Goal: Task Accomplishment & Management: Use online tool/utility

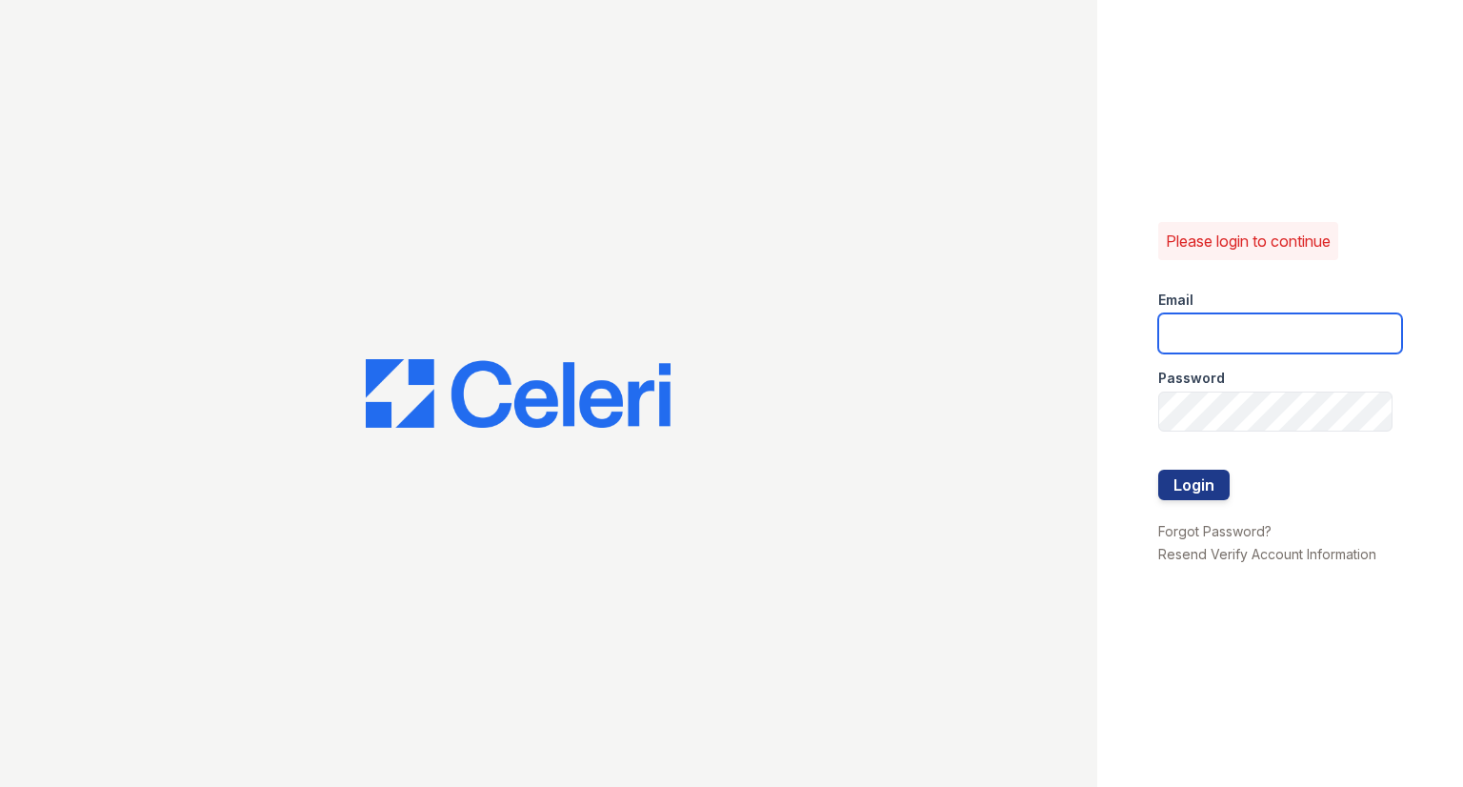
click at [1254, 341] on input "email" at bounding box center [1280, 333] width 244 height 40
type input "[EMAIL_ADDRESS][DOMAIN_NAME]"
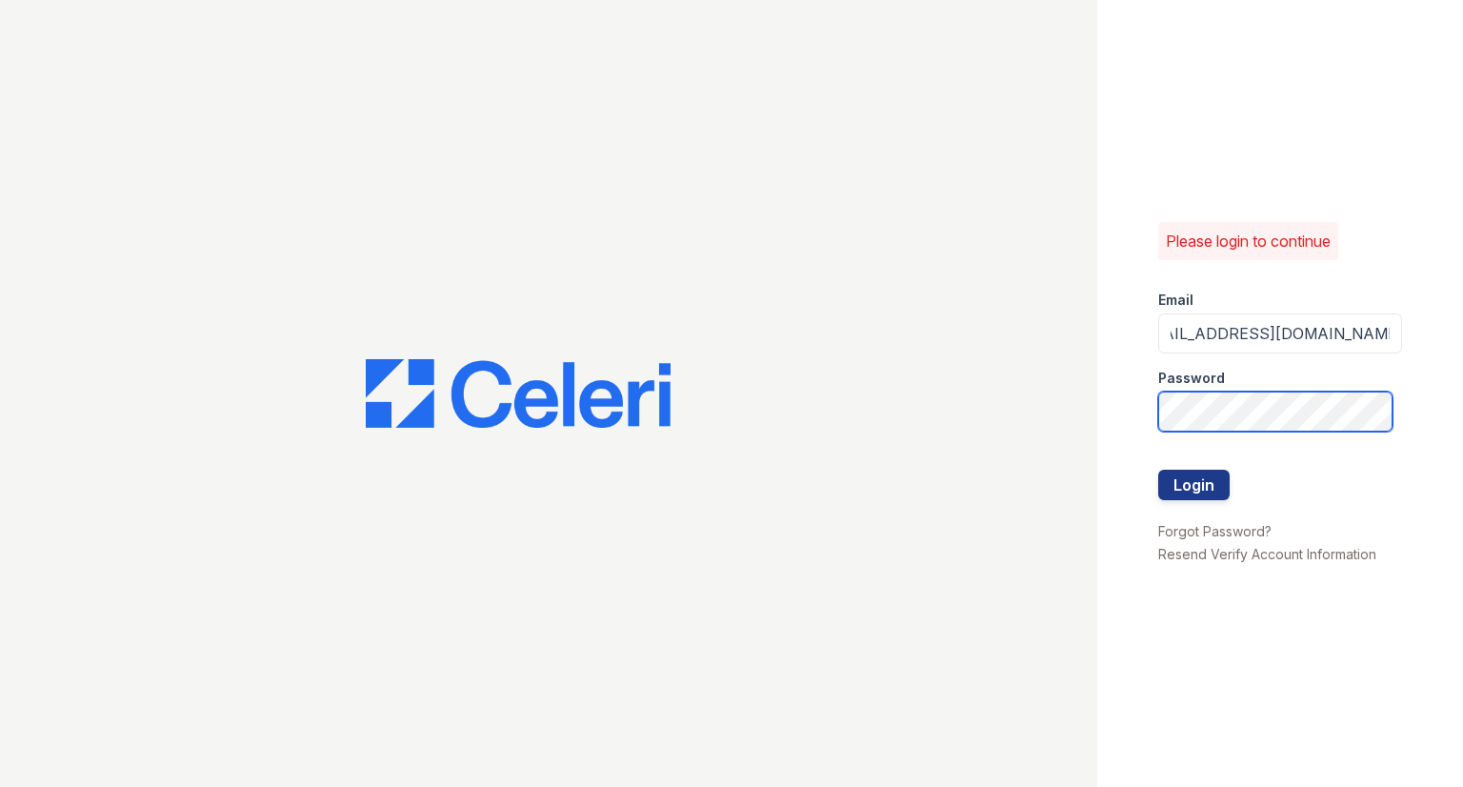
scroll to position [0, 0]
click at [1215, 489] on button "Login" at bounding box center [1193, 485] width 71 height 30
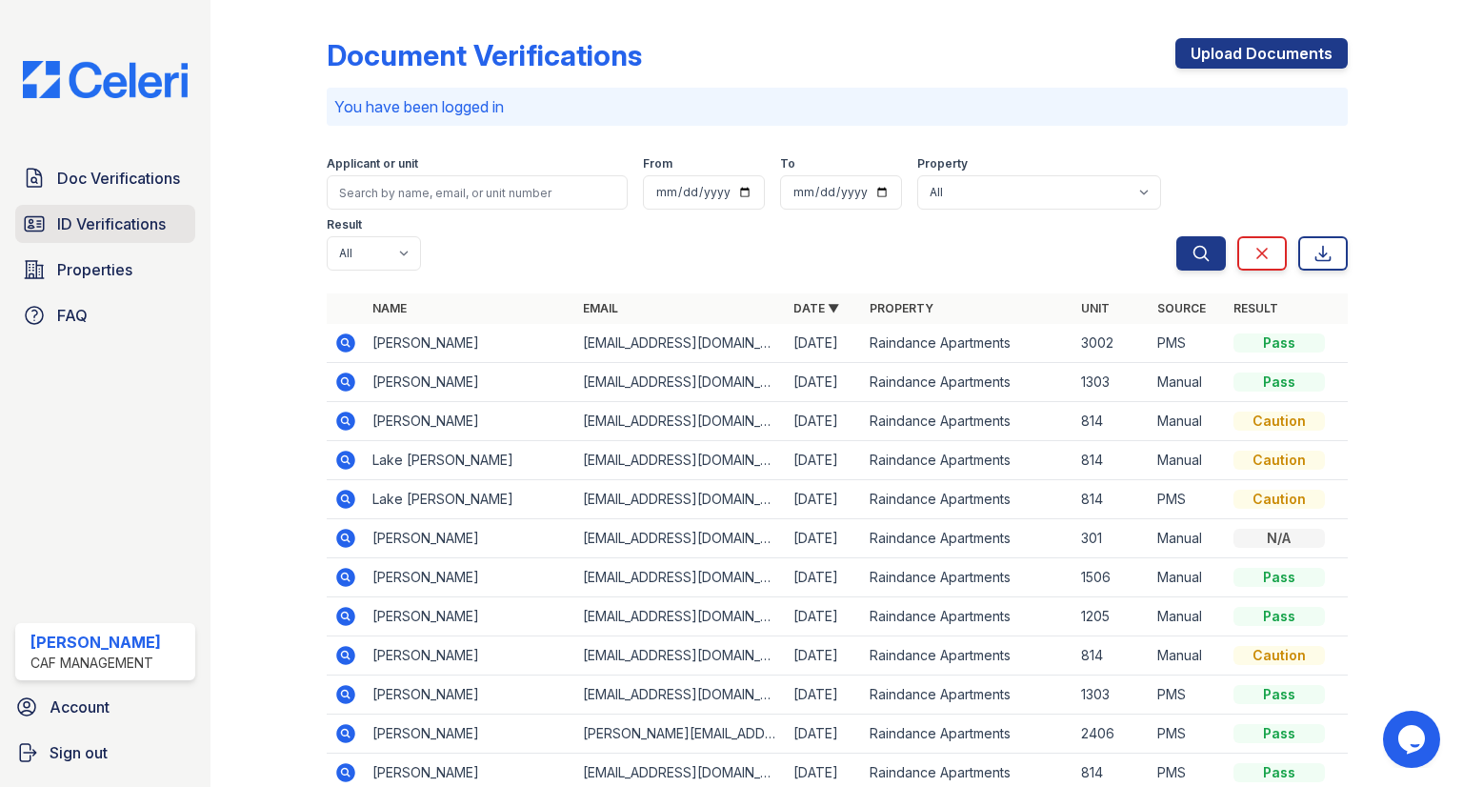
click at [95, 224] on span "ID Verifications" at bounding box center [111, 223] width 109 height 23
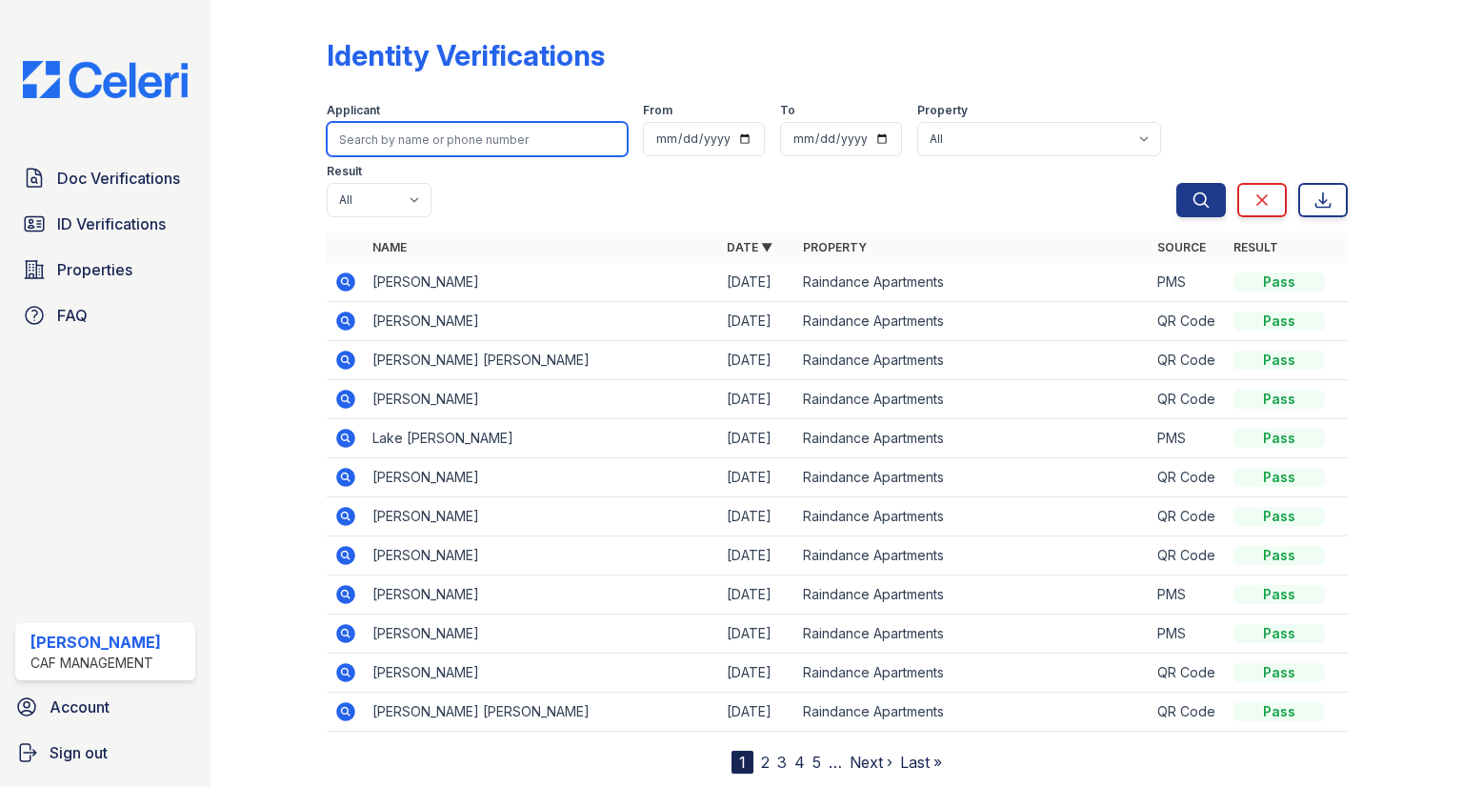
click at [377, 126] on input "search" at bounding box center [477, 139] width 301 height 34
type input "stormy"
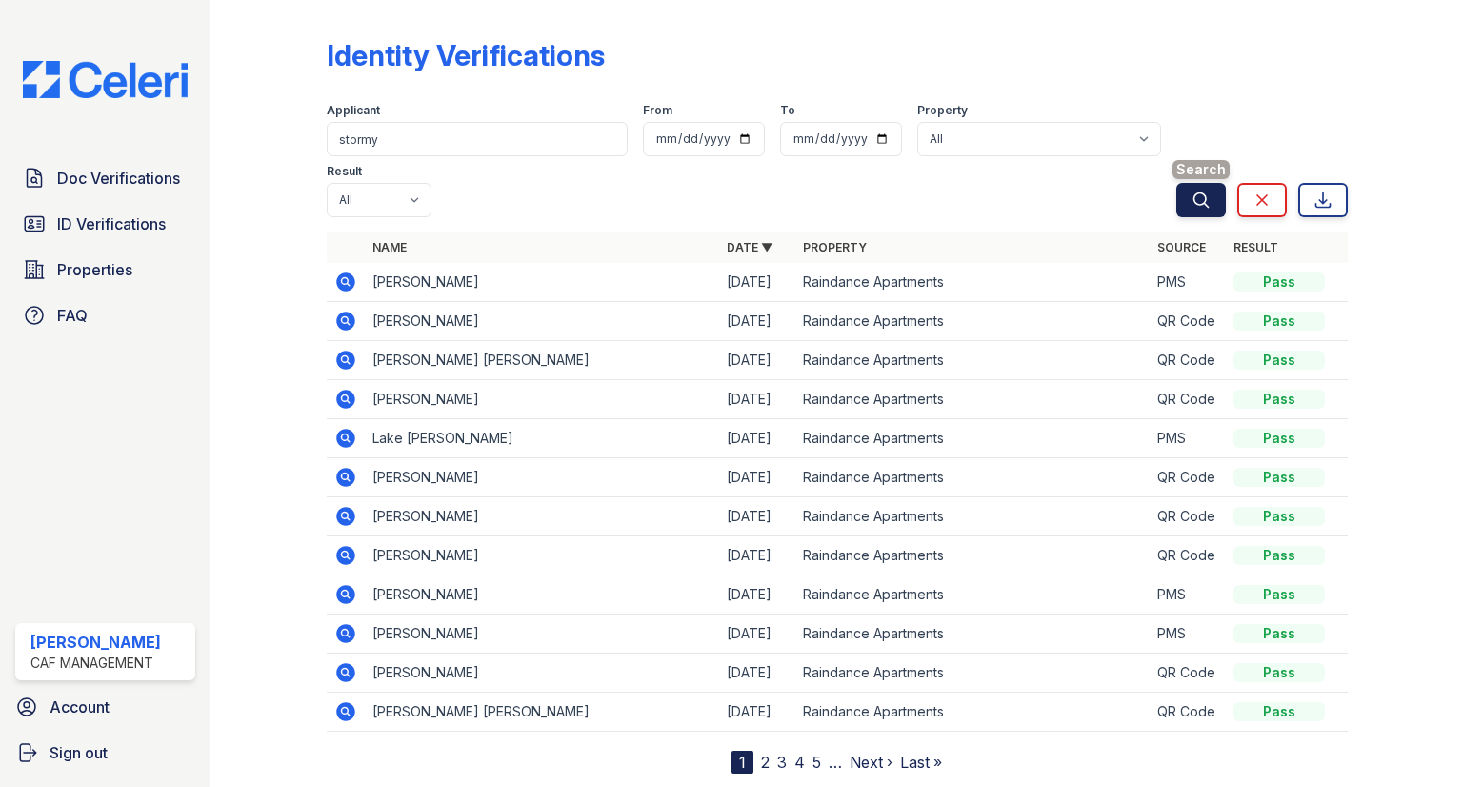
click at [1193, 191] on icon "submit" at bounding box center [1201, 200] width 19 height 19
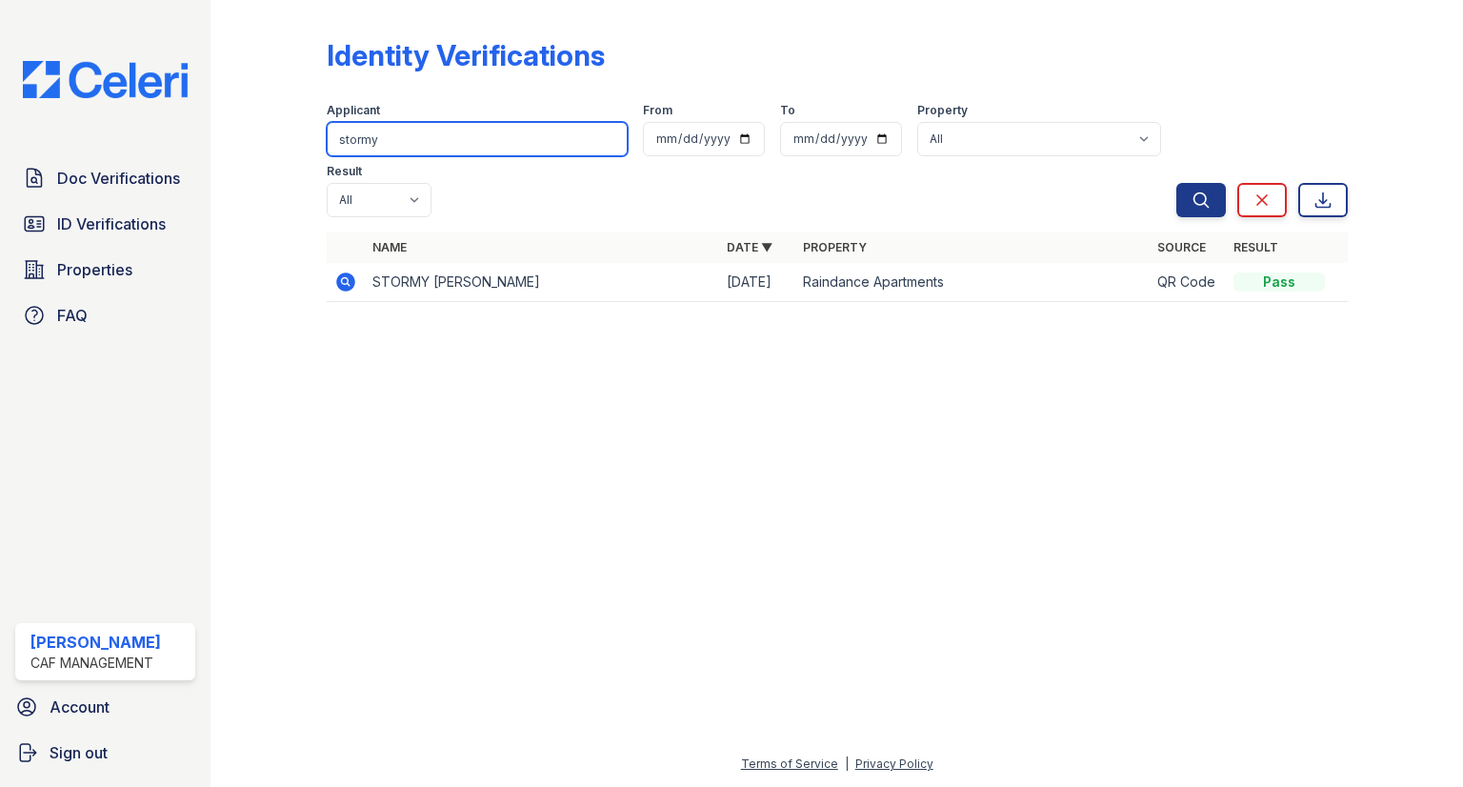
drag, startPoint x: 438, startPoint y: 143, endPoint x: 237, endPoint y: 18, distance: 236.6
click at [238, 19] on div "Identity Verifications Filter Applicant stormy From To Property All Raindance A…" at bounding box center [837, 393] width 1253 height 787
type input "simmons"
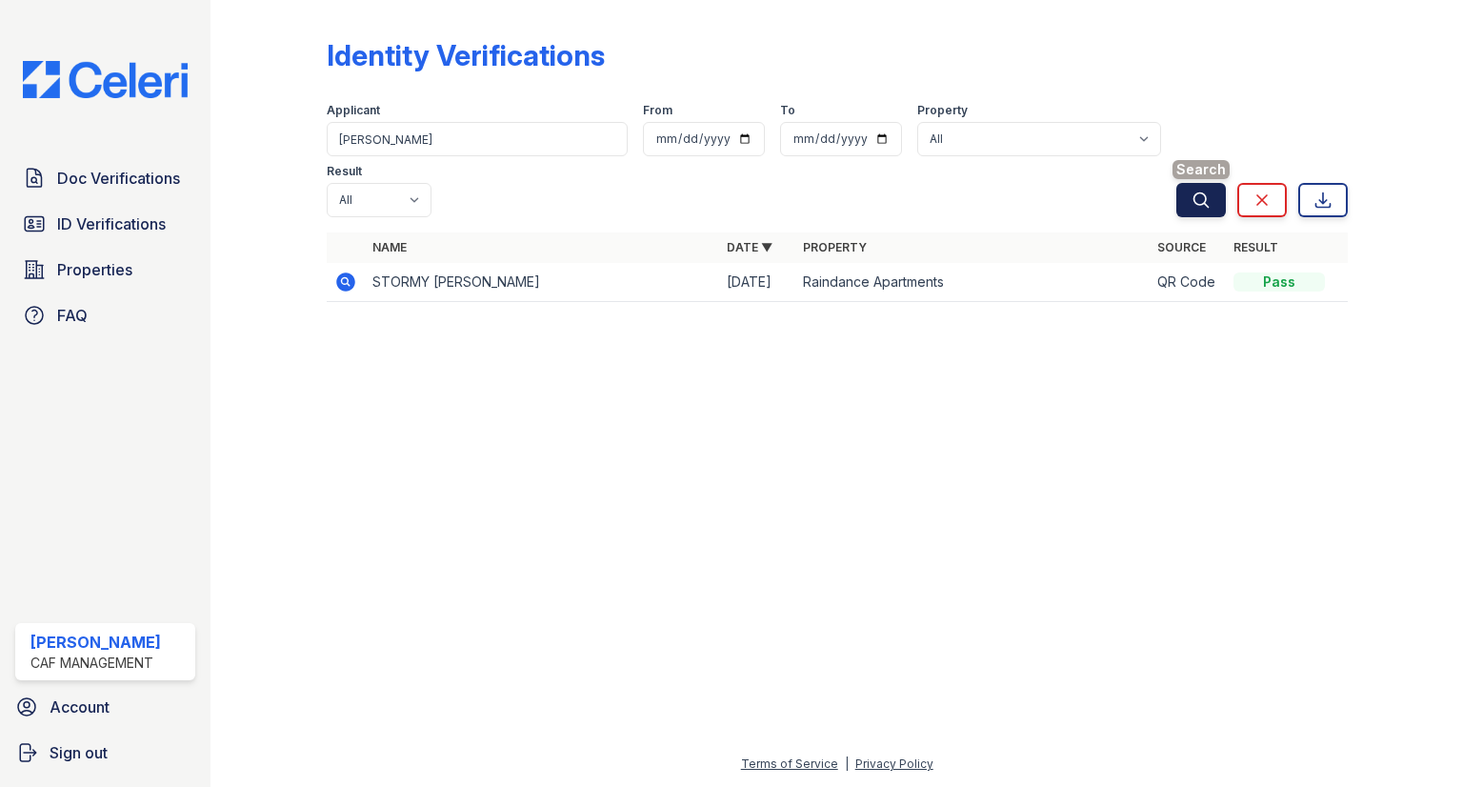
click at [1199, 183] on button "Search" at bounding box center [1201, 200] width 50 height 34
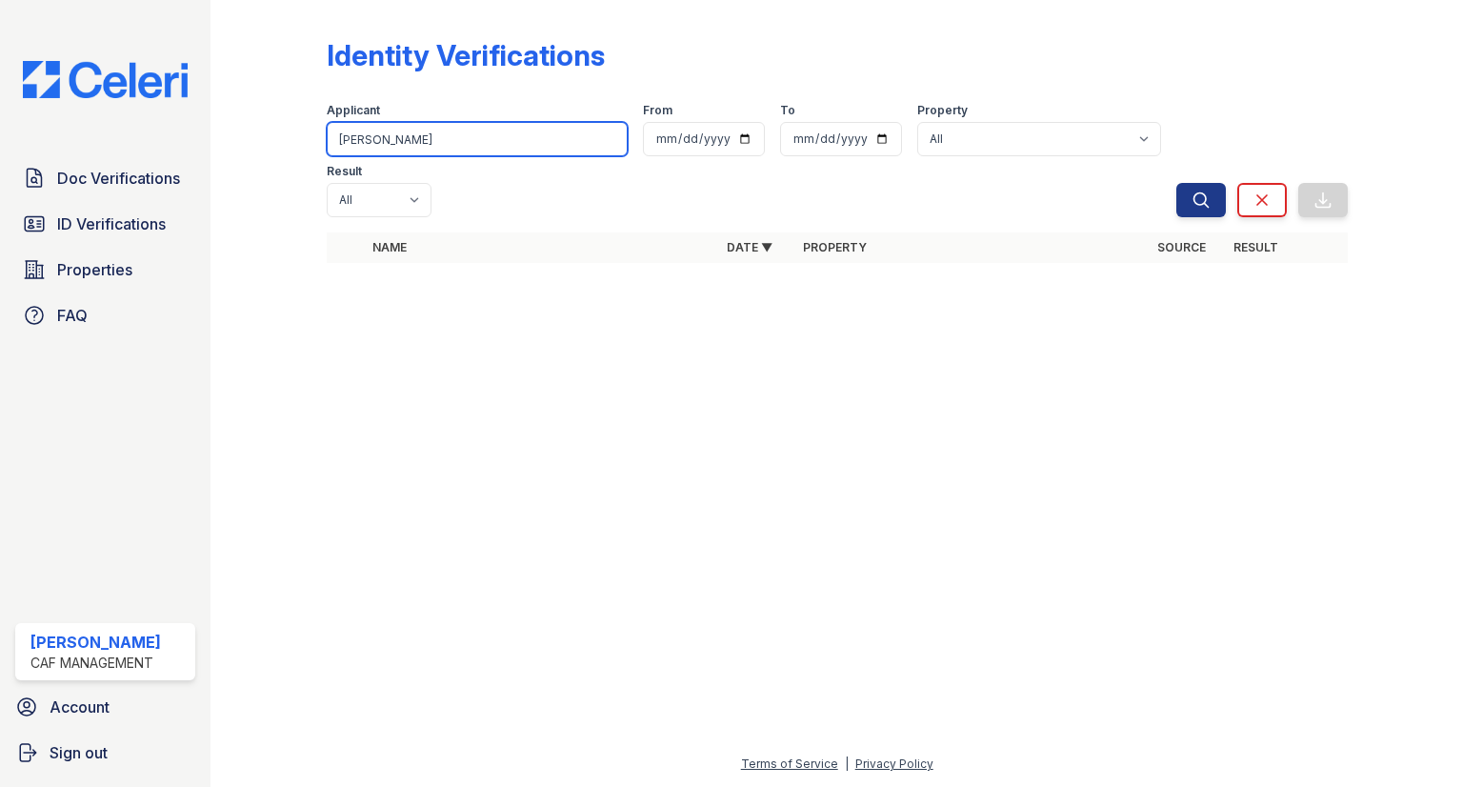
drag, startPoint x: 414, startPoint y: 140, endPoint x: 300, endPoint y: 115, distance: 117.0
click at [300, 115] on div "Identity Verifications Filter Applicant simmons From To Property All Raindance …" at bounding box center [837, 156] width 1192 height 312
type input "descher"
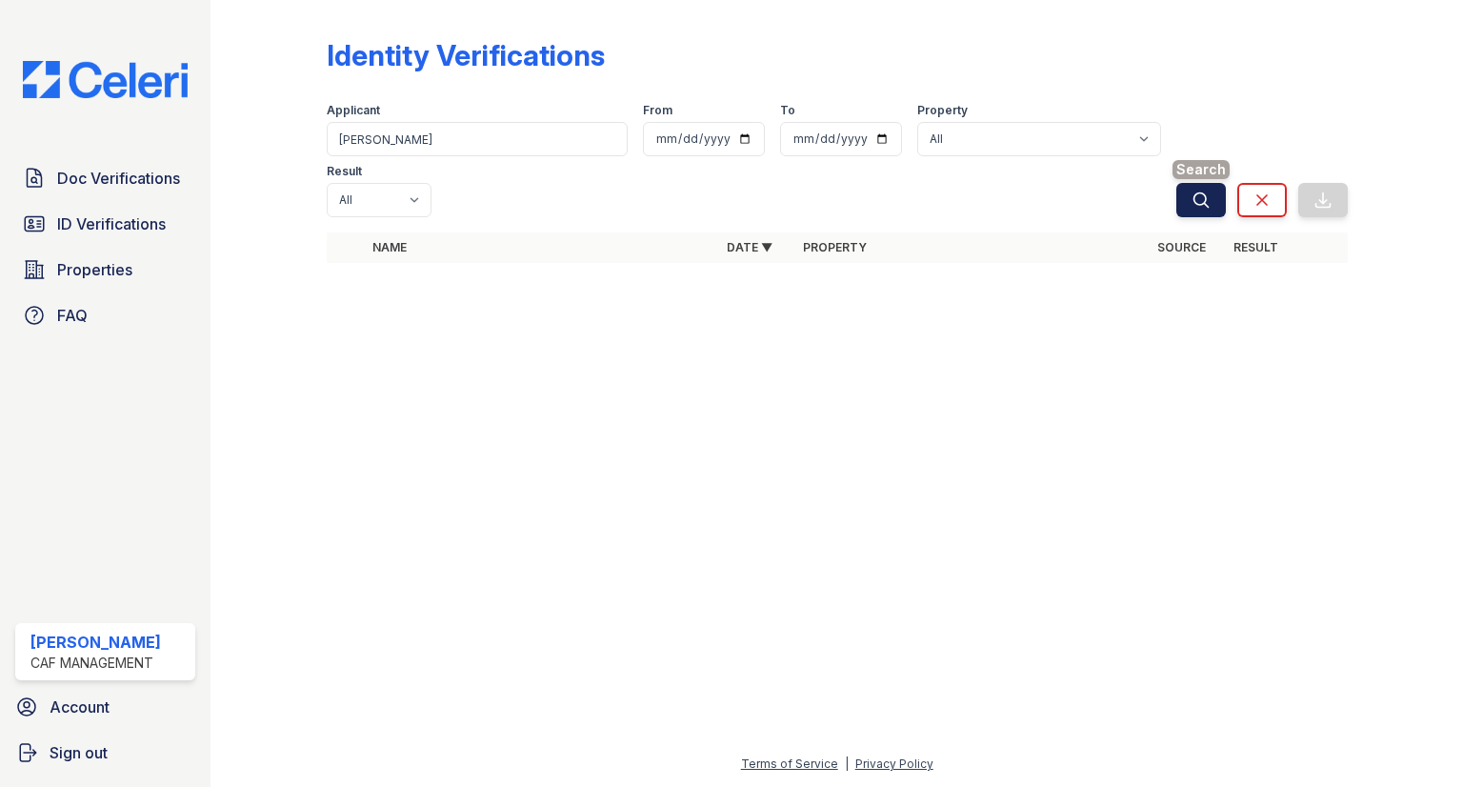
click at [1198, 191] on icon "submit" at bounding box center [1201, 200] width 19 height 19
click at [1185, 183] on button "Search" at bounding box center [1201, 200] width 50 height 34
click at [1207, 191] on icon "submit" at bounding box center [1201, 200] width 19 height 19
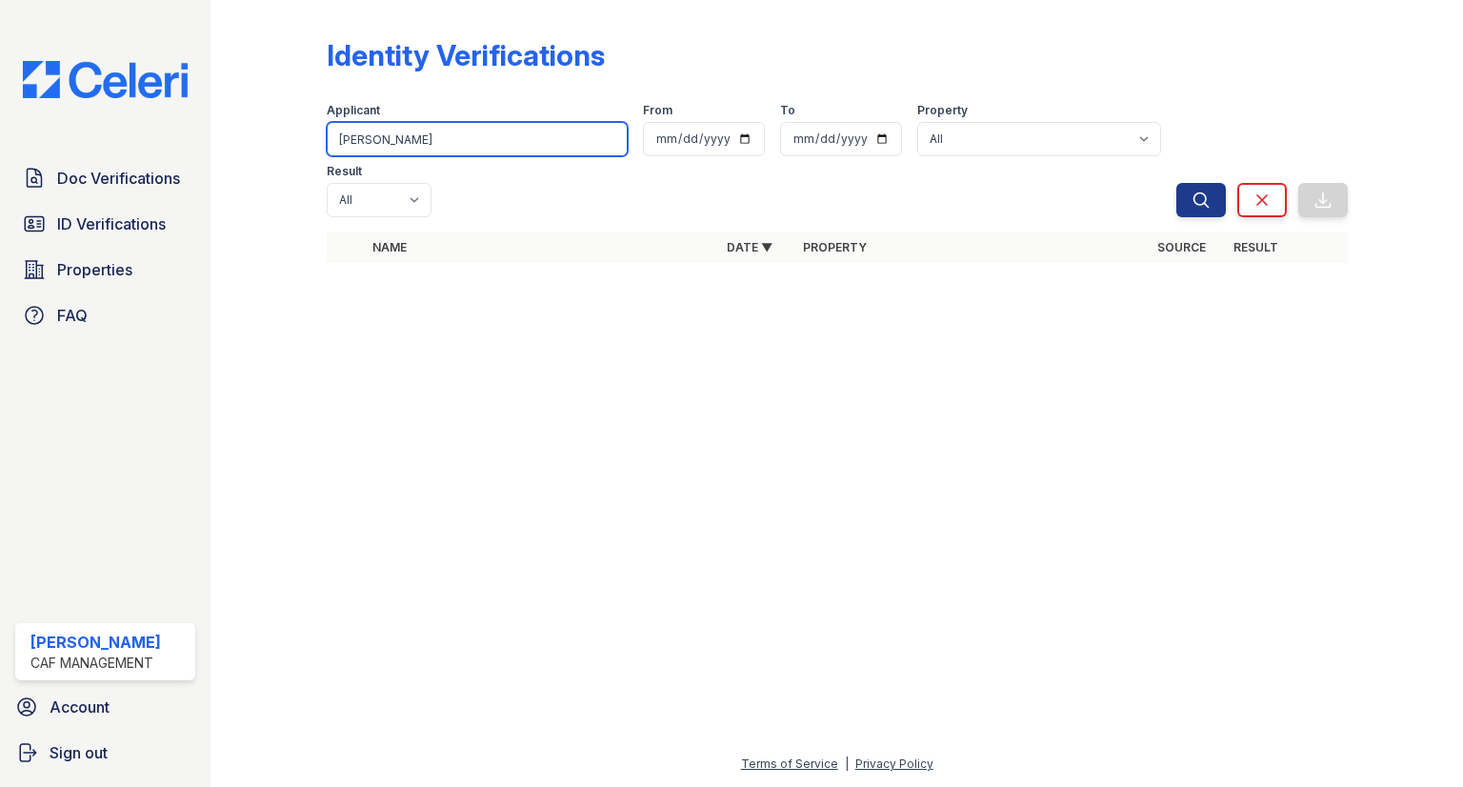
drag, startPoint x: 224, startPoint y: 150, endPoint x: 107, endPoint y: 100, distance: 127.2
click at [107, 100] on div "Doc Verifications ID Verifications Properties FAQ Summer Pearson CAF Management…" at bounding box center [731, 393] width 1463 height 787
type input "daniel"
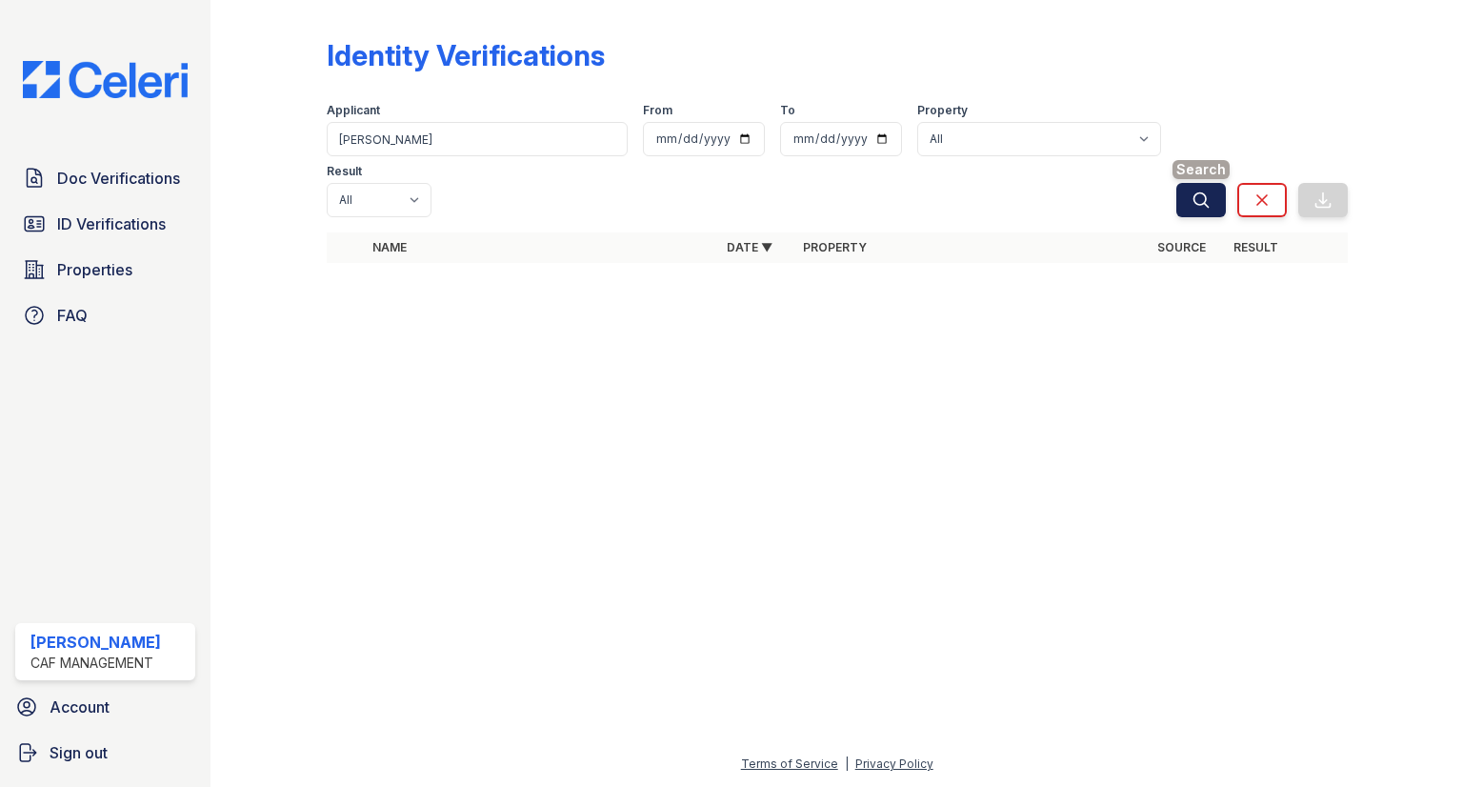
click at [1201, 191] on icon "submit" at bounding box center [1201, 200] width 19 height 19
